Goal: Download file/media

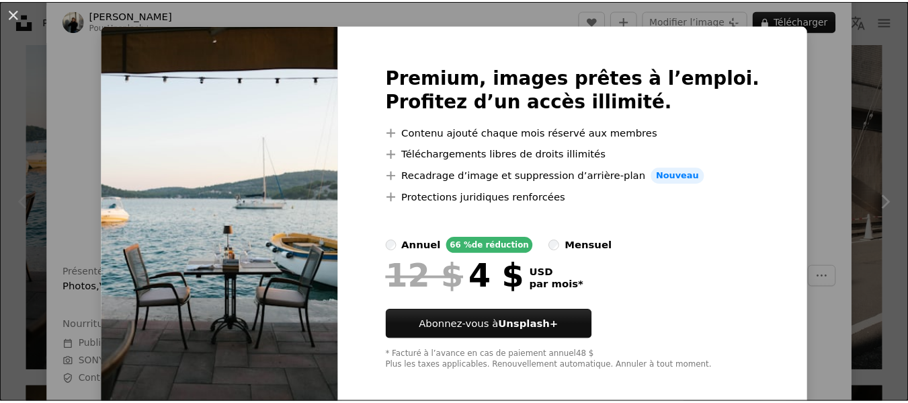
scroll to position [29, 0]
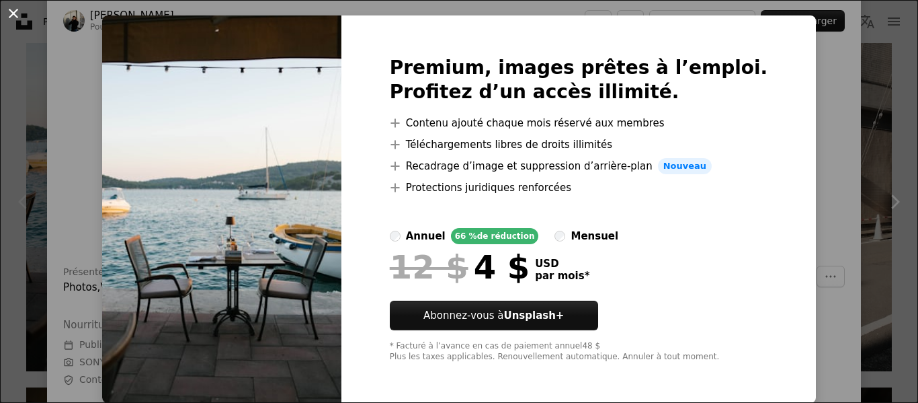
click at [7, 13] on button "An X shape" at bounding box center [13, 13] width 16 height 16
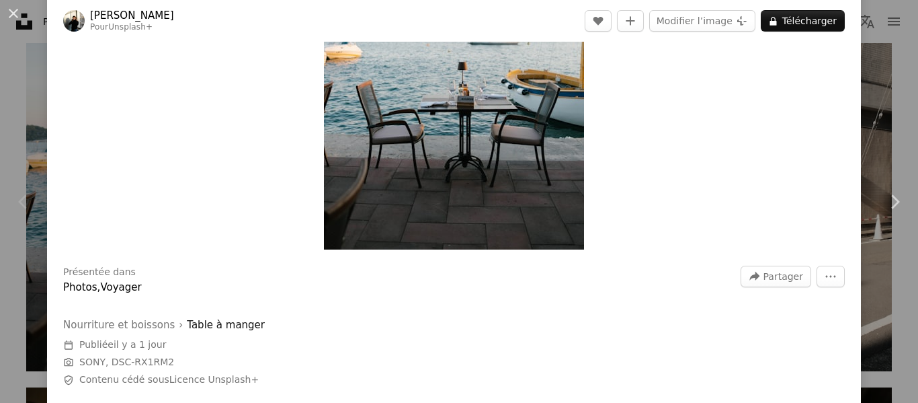
click at [15, 13] on button "An X shape" at bounding box center [13, 13] width 16 height 16
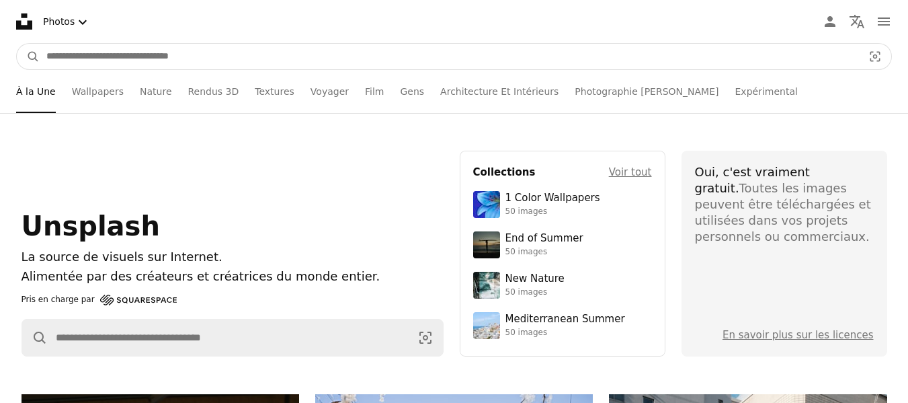
click at [92, 56] on input "Rechercher des visuels sur tout le site" at bounding box center [449, 57] width 819 height 26
type input "*********"
click at [17, 44] on button "A magnifying glass" at bounding box center [28, 57] width 23 height 26
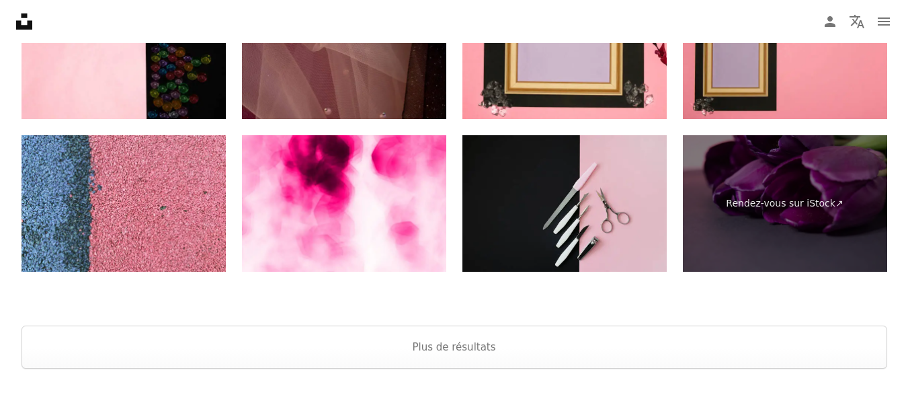
scroll to position [2954, 0]
